Goal: Information Seeking & Learning: Learn about a topic

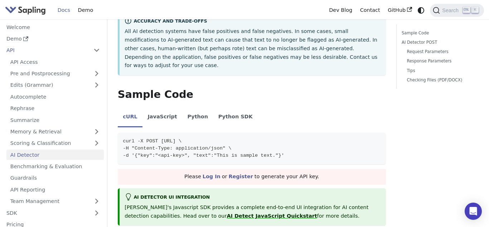
scroll to position [145, 0]
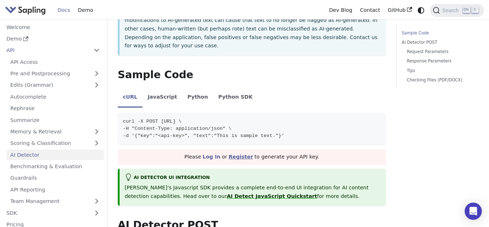
click at [249, 154] on link "Register" at bounding box center [241, 157] width 24 height 6
click at [213, 88] on li "Python SDK" at bounding box center [235, 98] width 45 height 20
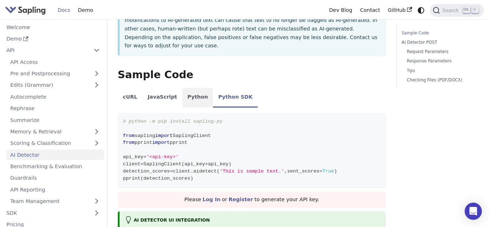
click at [183, 88] on li "Python" at bounding box center [197, 98] width 31 height 20
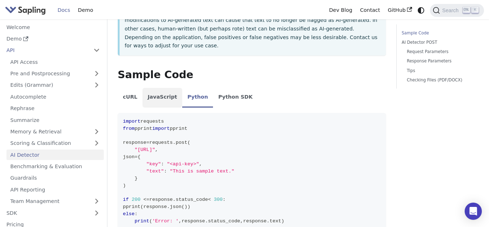
click at [169, 88] on li "JavaScript" at bounding box center [163, 98] width 40 height 20
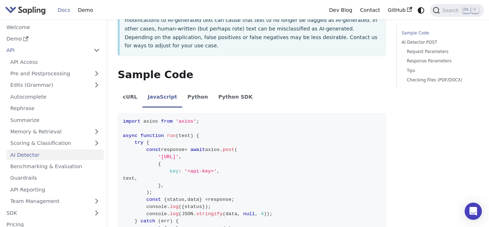
click at [361, 30] on p "All AI detection systems have false positives and false negatives. In some case…" at bounding box center [253, 29] width 256 height 43
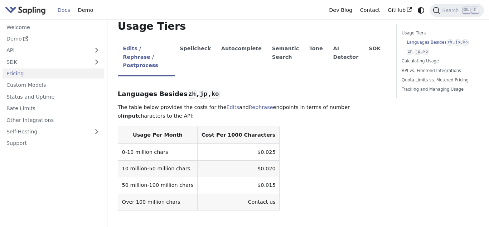
scroll to position [161, 0]
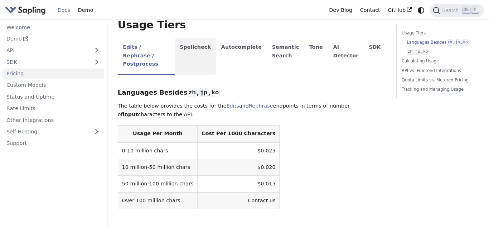
click at [216, 55] on li "Spellcheck" at bounding box center [196, 56] width 42 height 37
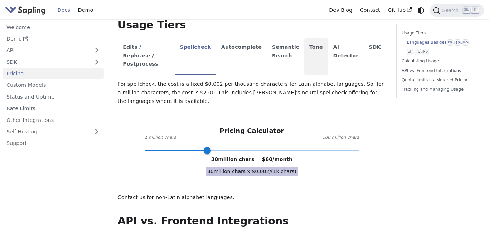
click at [328, 59] on li "Tone" at bounding box center [317, 56] width 24 height 37
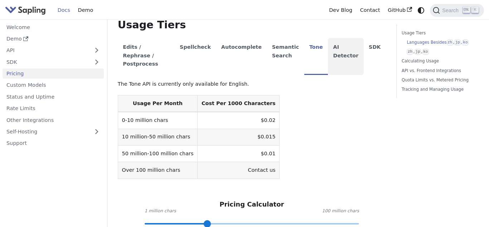
click at [341, 56] on li "AI Detector" at bounding box center [346, 56] width 36 height 37
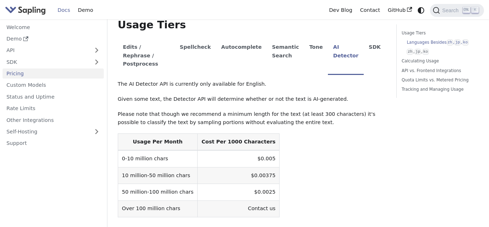
click at [336, 80] on p "The AI Detector API is currently only available for English." at bounding box center [252, 84] width 268 height 9
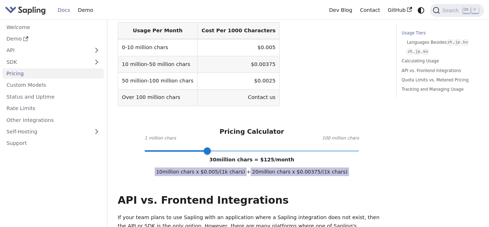
scroll to position [278, 0]
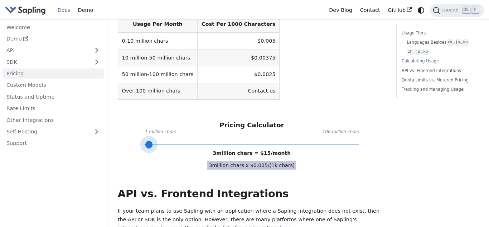
type input "1"
drag, startPoint x: 208, startPoint y: 133, endPoint x: 142, endPoint y: 130, distance: 66.0
click at [143, 141] on span at bounding box center [144, 144] width 7 height 7
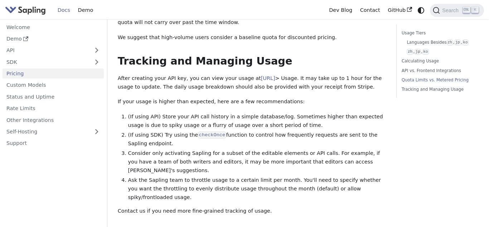
scroll to position [734, 0]
